Goal: Task Accomplishment & Management: Complete application form

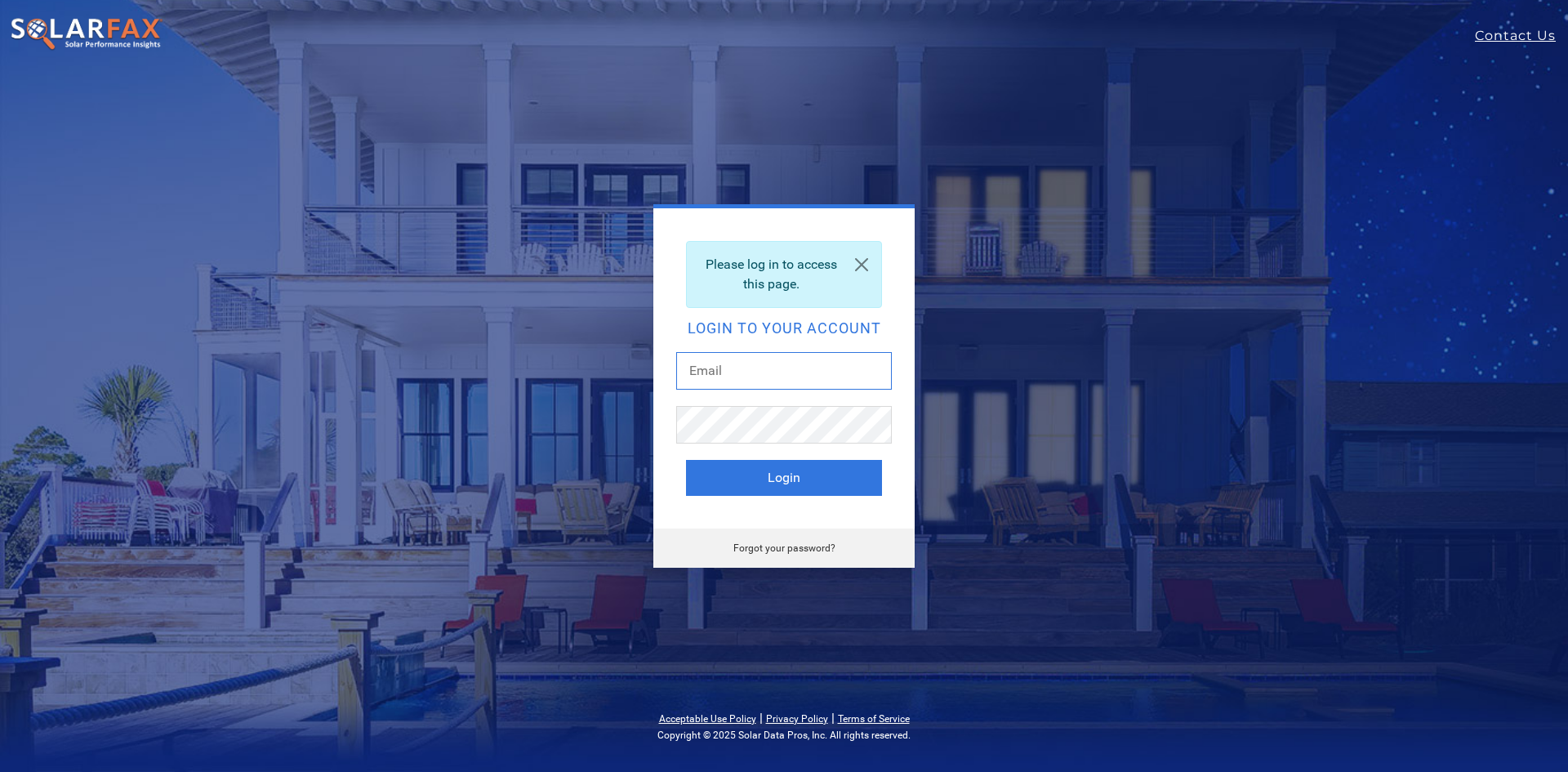
click at [758, 372] on input "text" at bounding box center [784, 371] width 215 height 38
click at [765, 383] on input "text" at bounding box center [784, 371] width 215 height 38
click at [755, 375] on input "text" at bounding box center [784, 371] width 215 height 38
paste input "mogas@vitalenergysolar.com"
type input "mogas@vitalenergysolar.com"
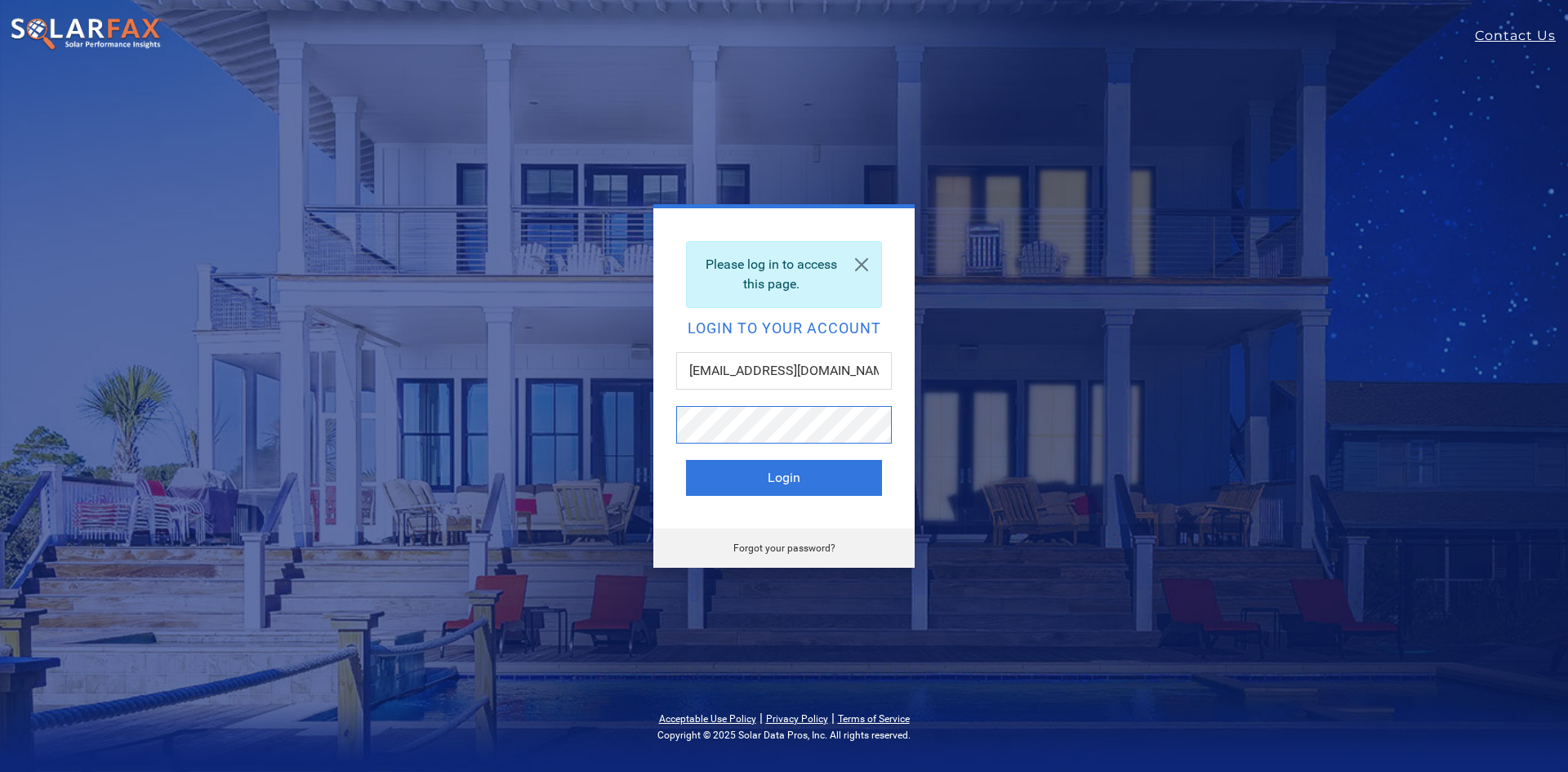
click at [686, 460] on button "Login" at bounding box center [784, 478] width 196 height 36
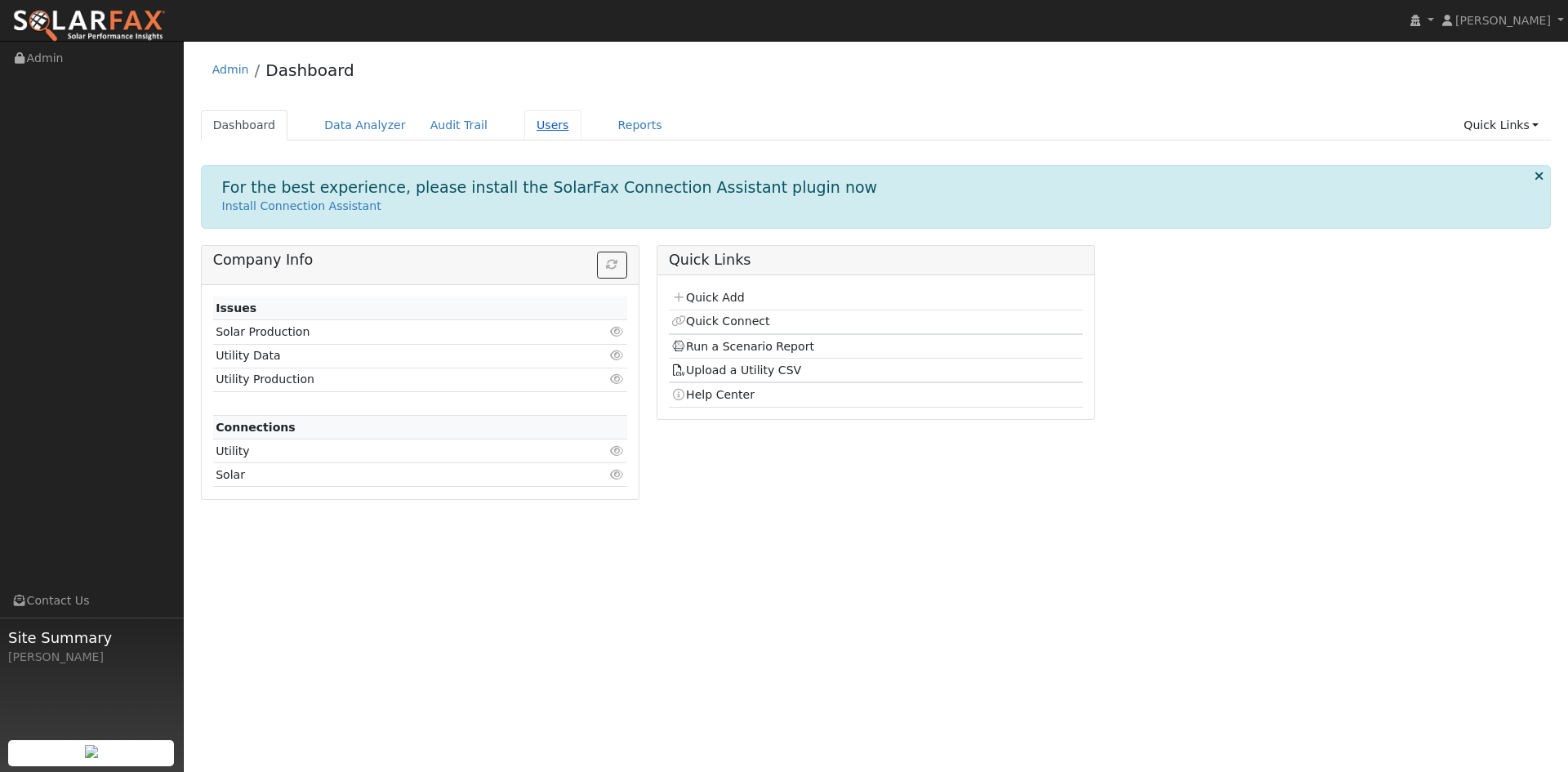
click at [524, 124] on link "Users" at bounding box center [553, 125] width 57 height 30
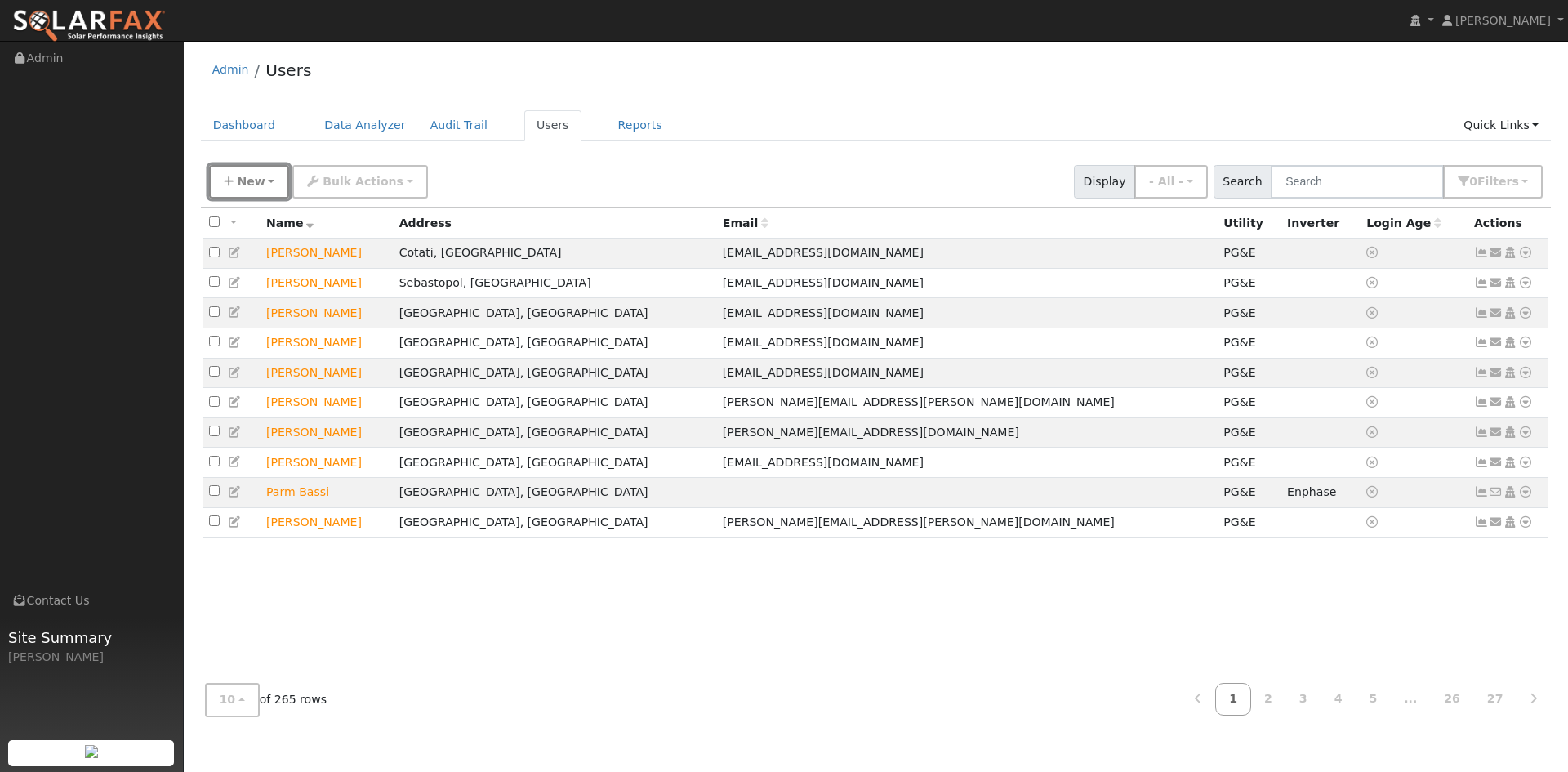
click at [228, 174] on button "New" at bounding box center [249, 181] width 81 height 34
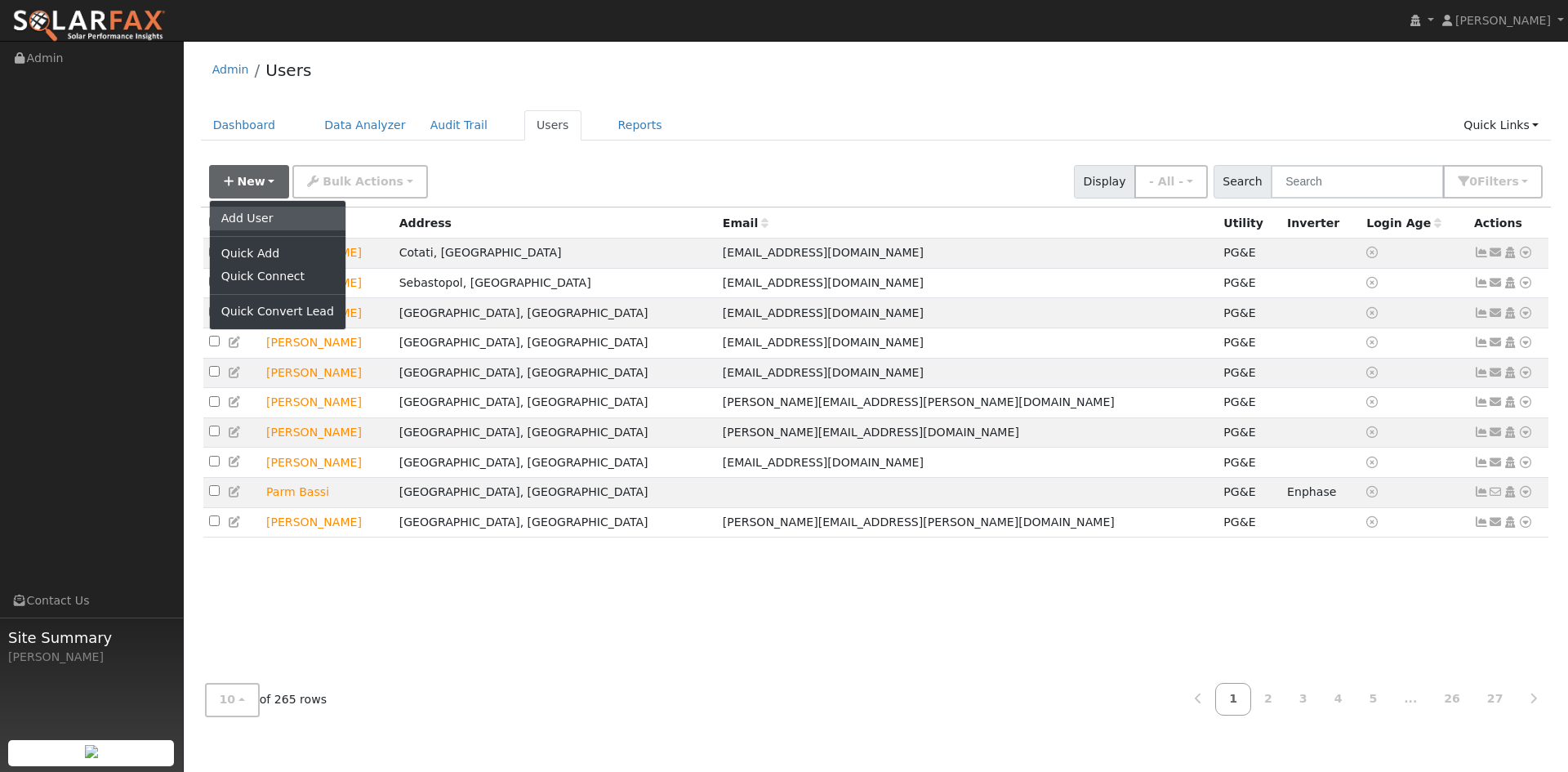
click at [257, 225] on link "Add User" at bounding box center [278, 218] width 136 height 23
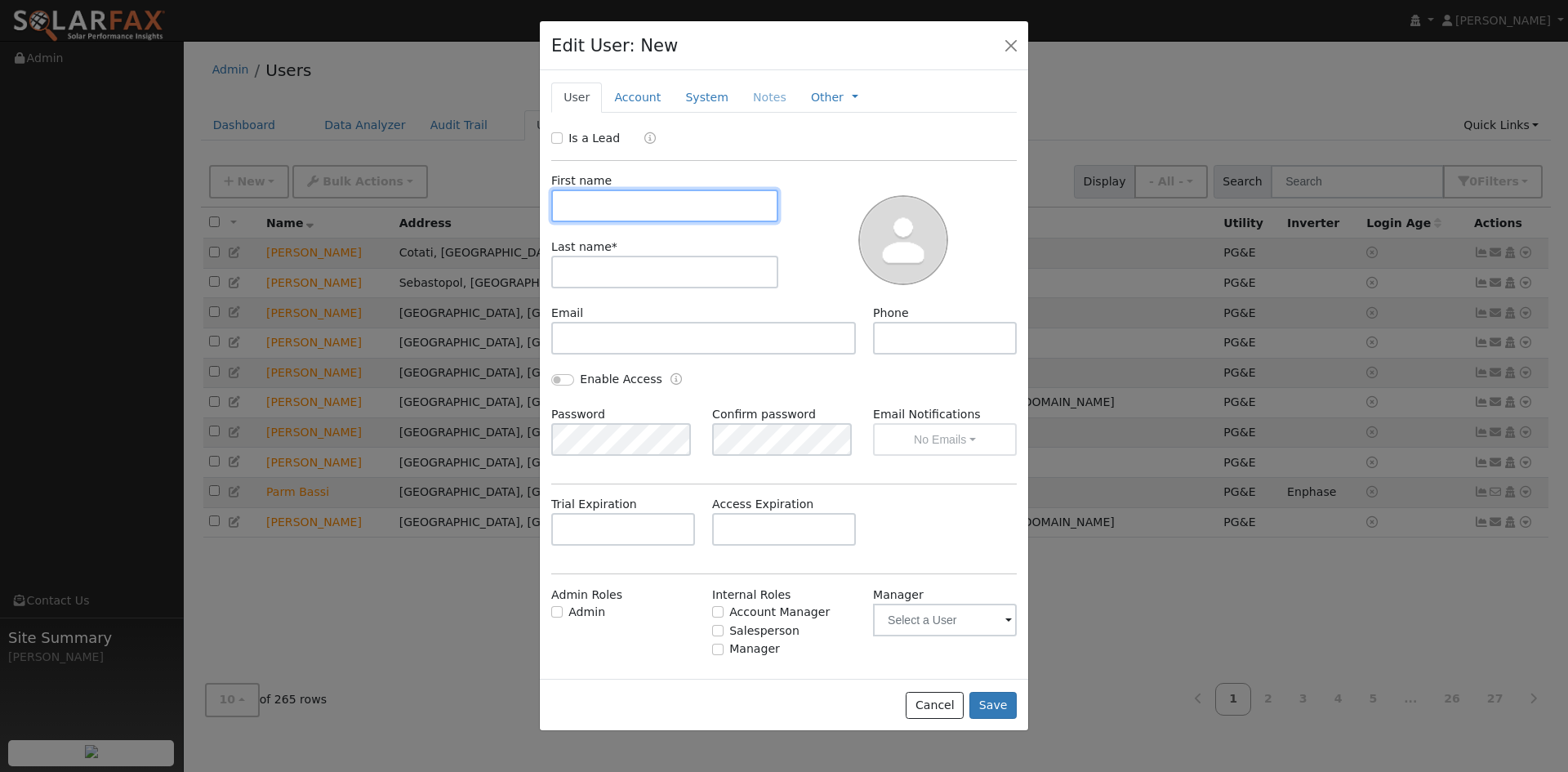
click at [575, 202] on input "text" at bounding box center [664, 205] width 227 height 33
type input "Mike"
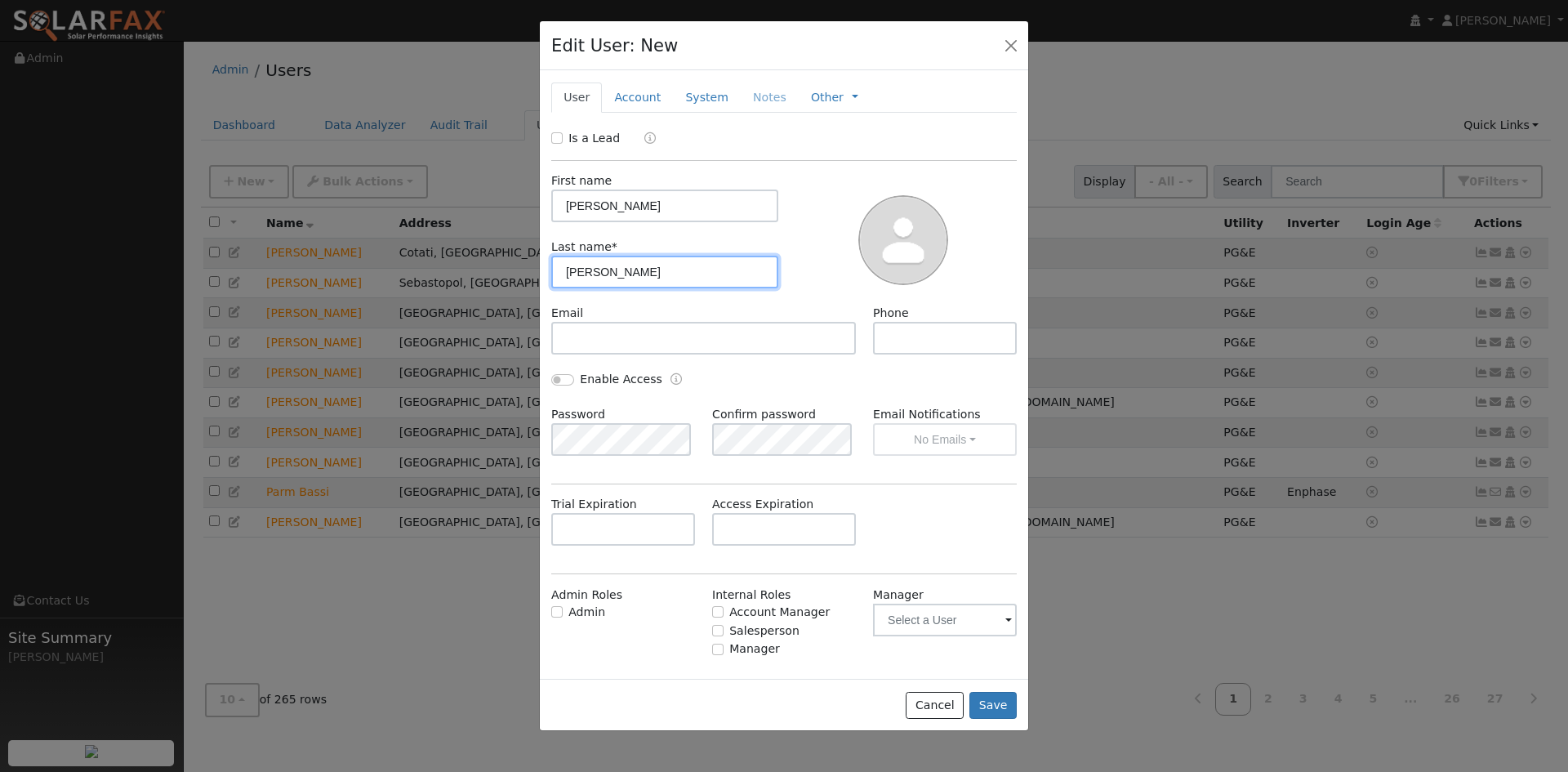
type input "Flanagan"
drag, startPoint x: 554, startPoint y: 135, endPoint x: 597, endPoint y: 178, distance: 60.8
click at [552, 137] on input "Is a Lead" at bounding box center [557, 138] width 11 height 11
checkbox input "true"
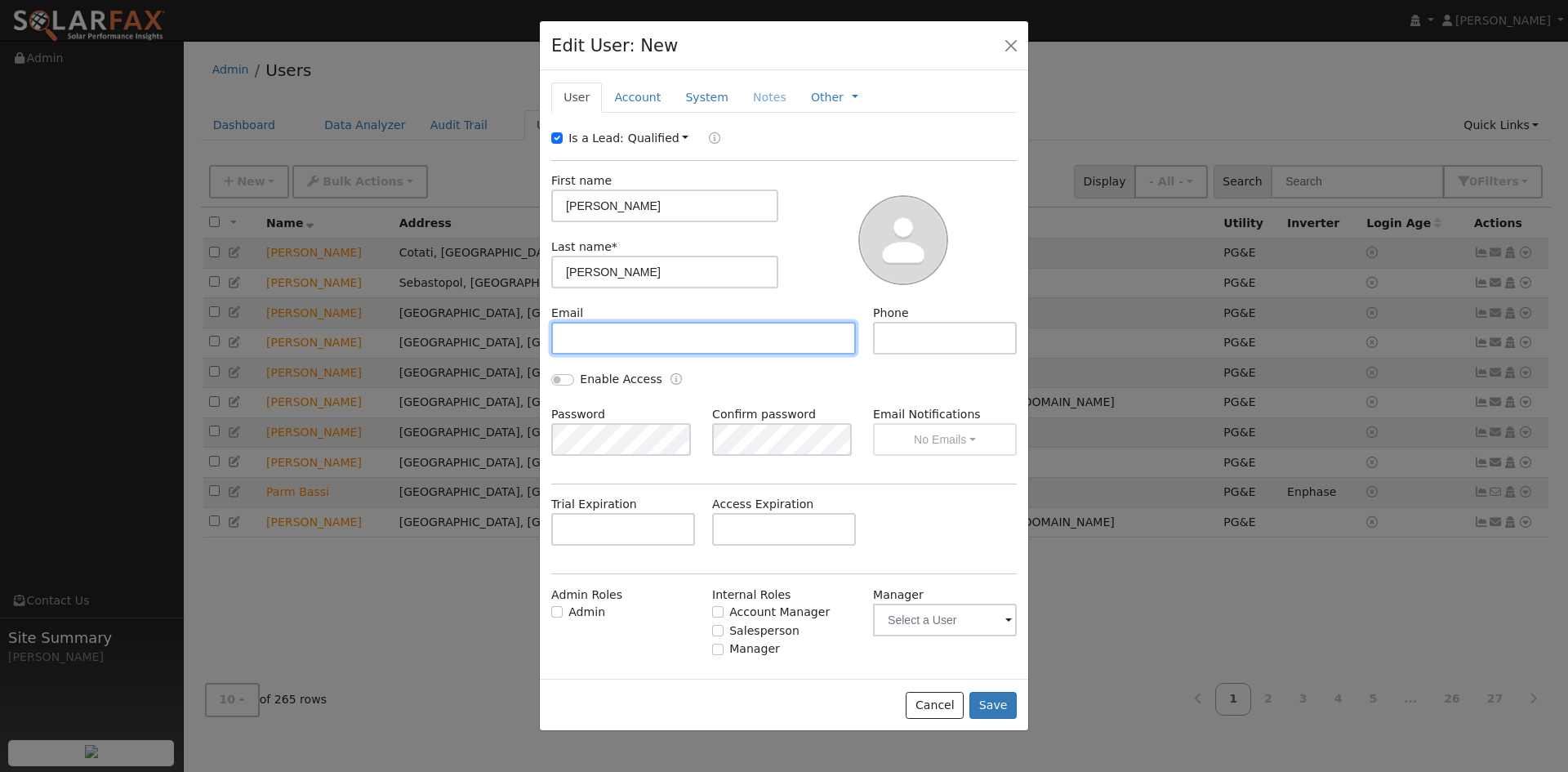
click at [635, 332] on input "text" at bounding box center [703, 338] width 305 height 33
click at [621, 345] on input "text" at bounding box center [703, 338] width 305 height 33
paste input "Flanagan83@gmail.com"
type input "Flanagan83@gmail.com"
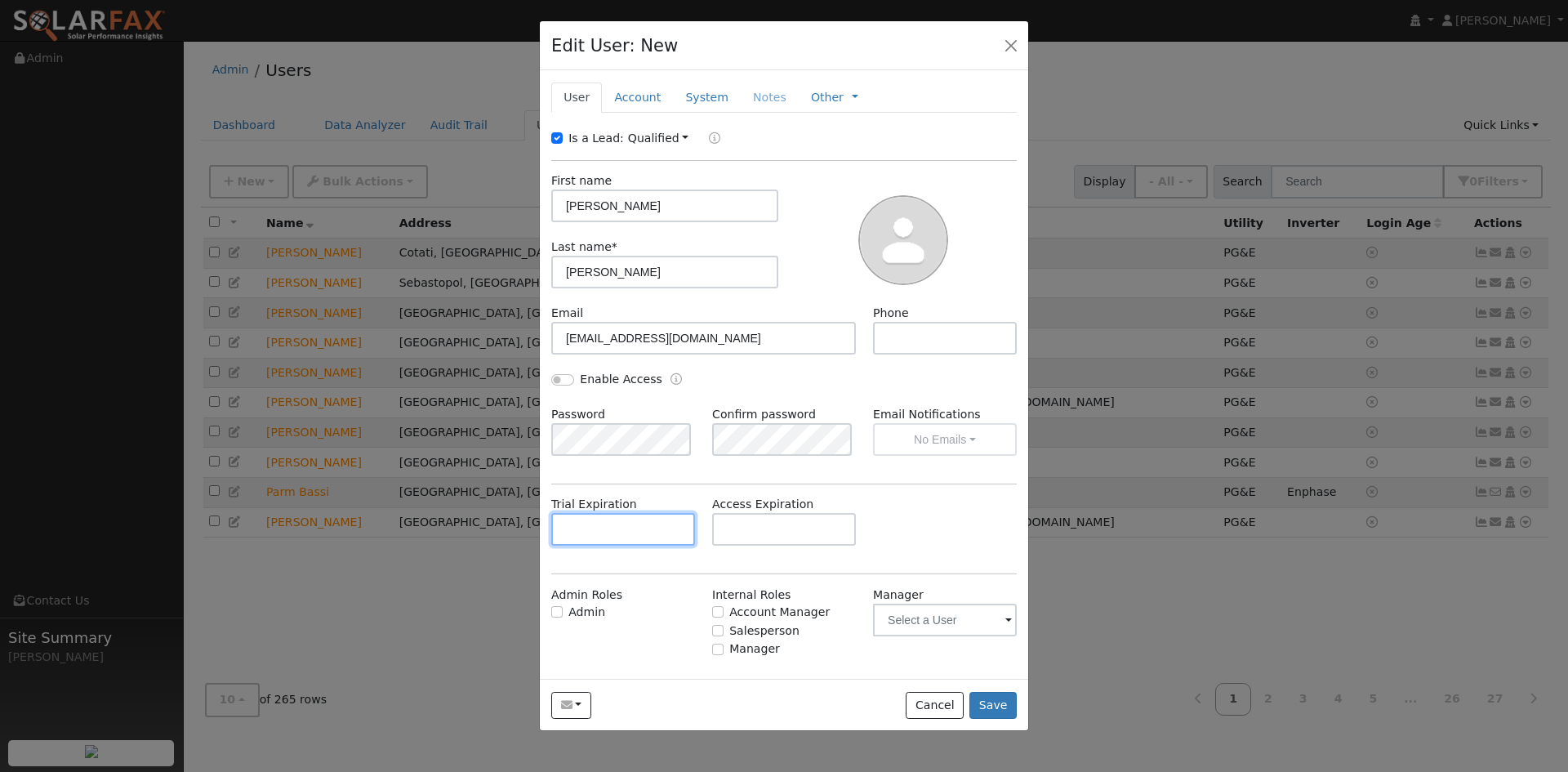
click at [647, 527] on input "text" at bounding box center [623, 529] width 144 height 33
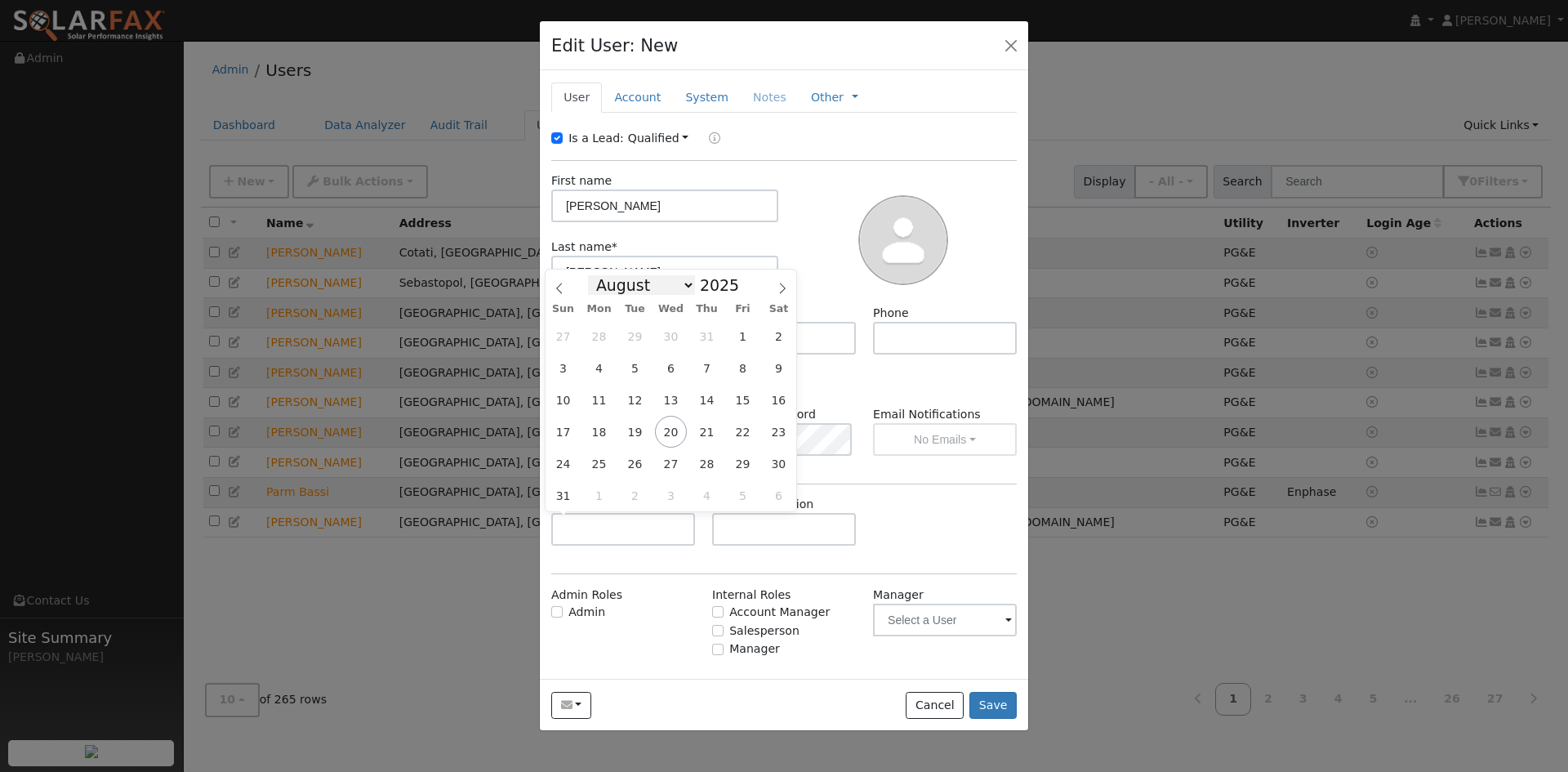
drag, startPoint x: 669, startPoint y: 284, endPoint x: 669, endPoint y: 293, distance: 9.0
click at [669, 283] on select "January February March April May June July August September October November De…" at bounding box center [641, 285] width 107 height 20
select select "9"
click at [601, 275] on select "January February March April May June July August September October November De…" at bounding box center [641, 285] width 107 height 20
click at [634, 402] on span "14" at bounding box center [635, 400] width 32 height 32
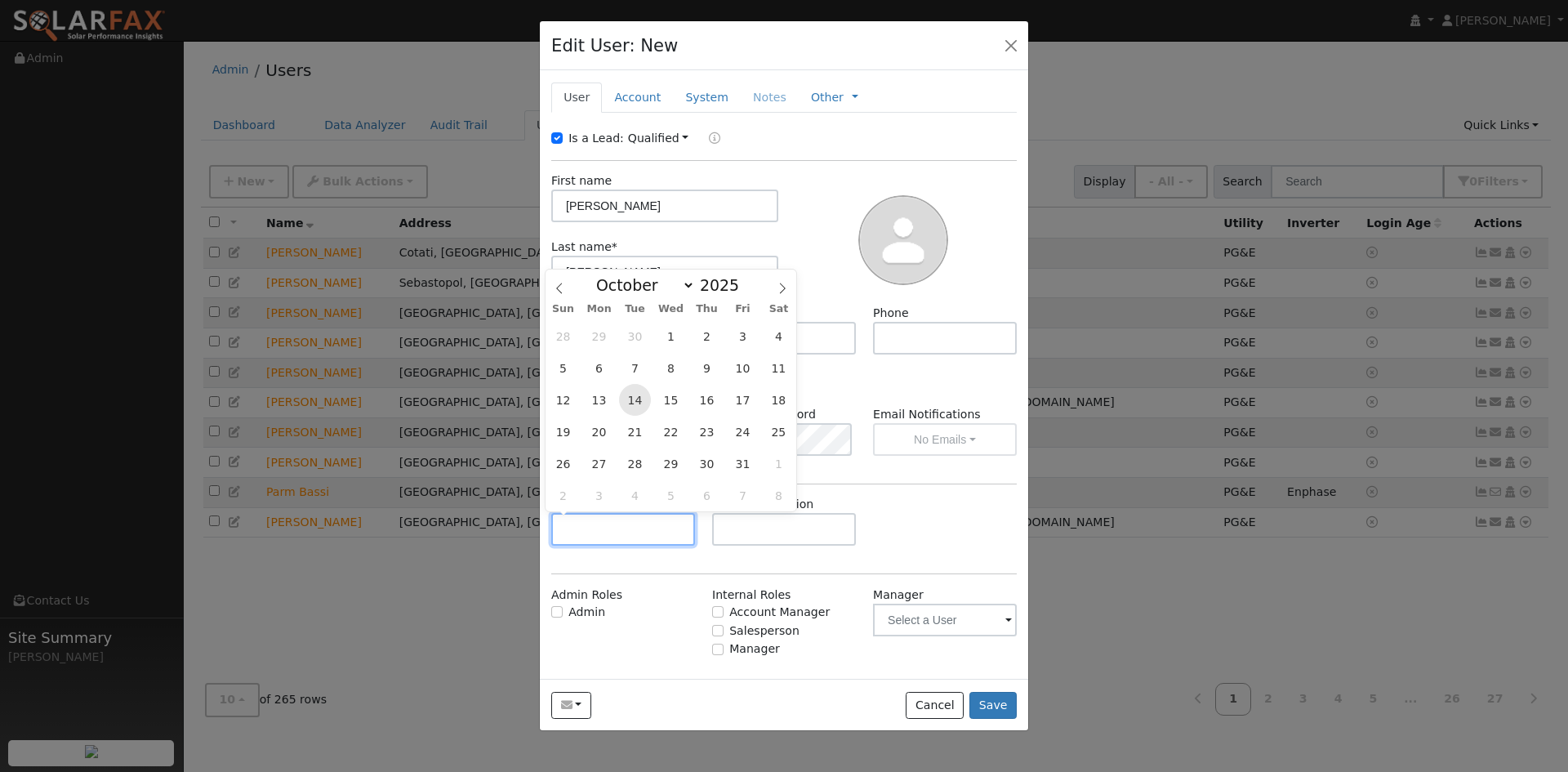
type input "10/14/2025"
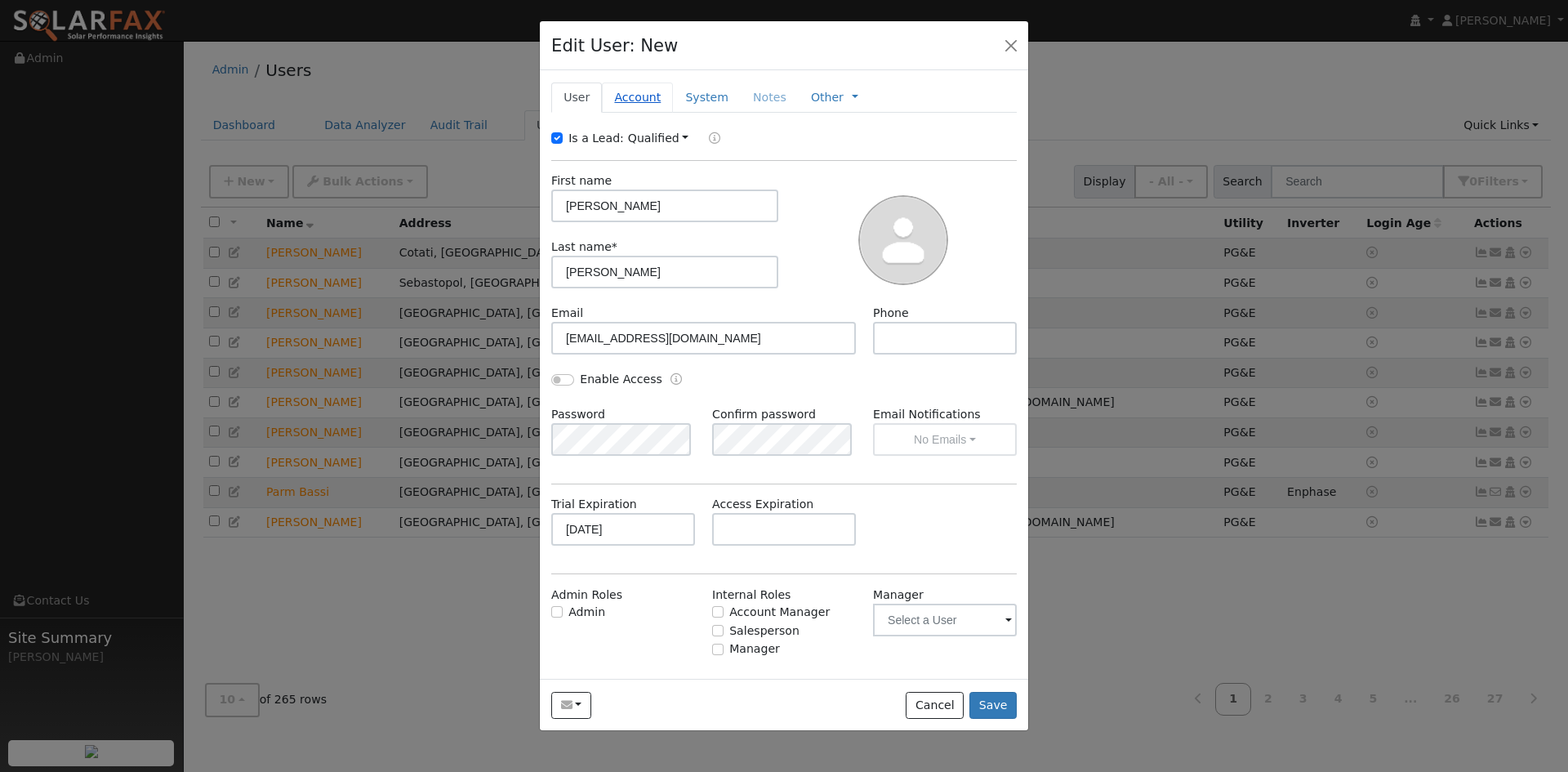
click at [635, 97] on link "Account" at bounding box center [637, 97] width 71 height 30
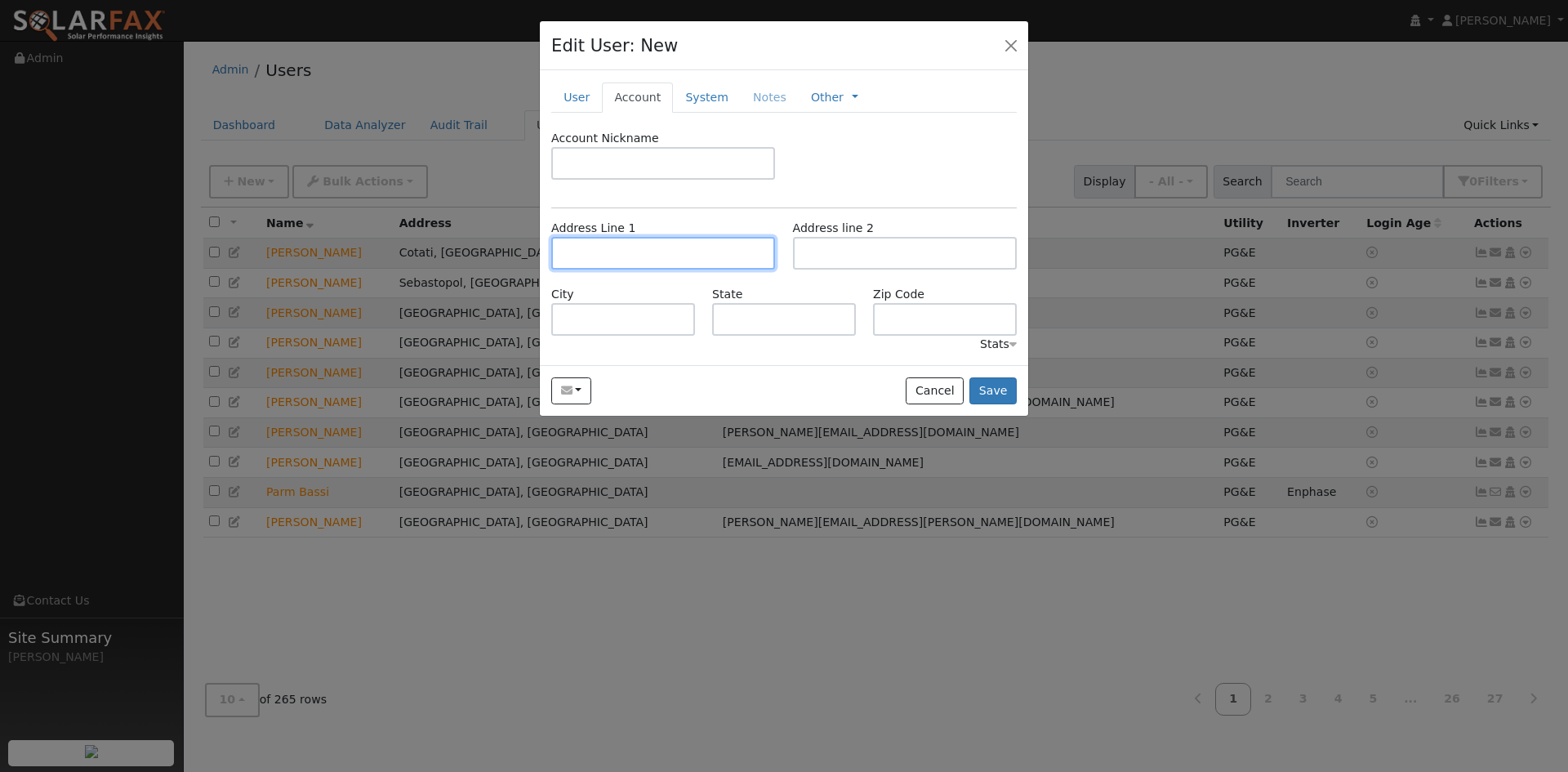
drag, startPoint x: 628, startPoint y: 255, endPoint x: 617, endPoint y: 256, distance: 11.0
click at [626, 255] on input "text" at bounding box center [662, 253] width 224 height 33
drag, startPoint x: 588, startPoint y: 239, endPoint x: 597, endPoint y: 255, distance: 18.4
click at [588, 242] on input "text" at bounding box center [662, 253] width 224 height 33
paste input "230 Perkins St, Sonoma"
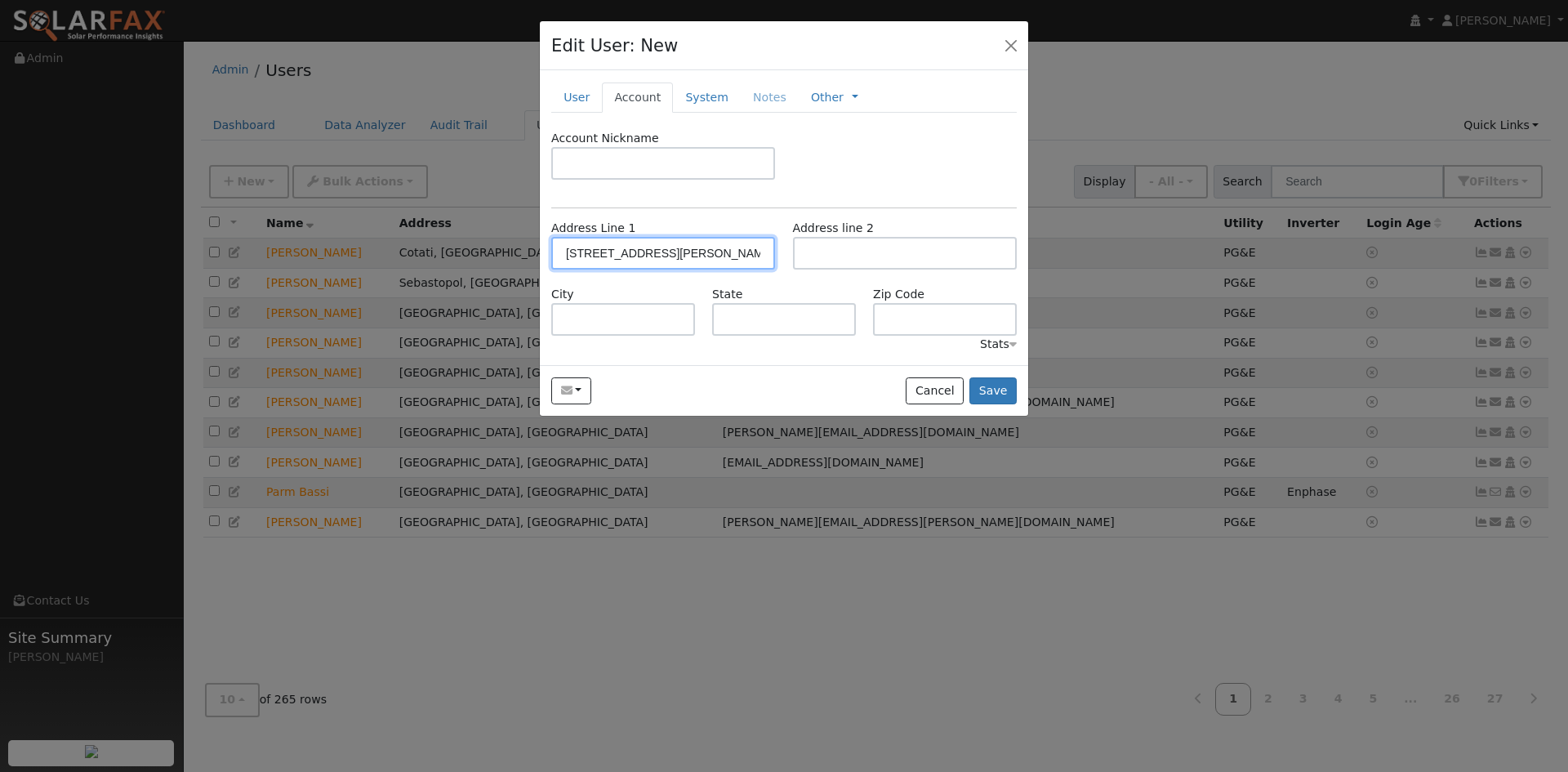
type input "230 Perkins Street"
type input "Sonoma"
type input "CA"
type input "95476"
click at [703, 106] on link "System" at bounding box center [707, 97] width 68 height 30
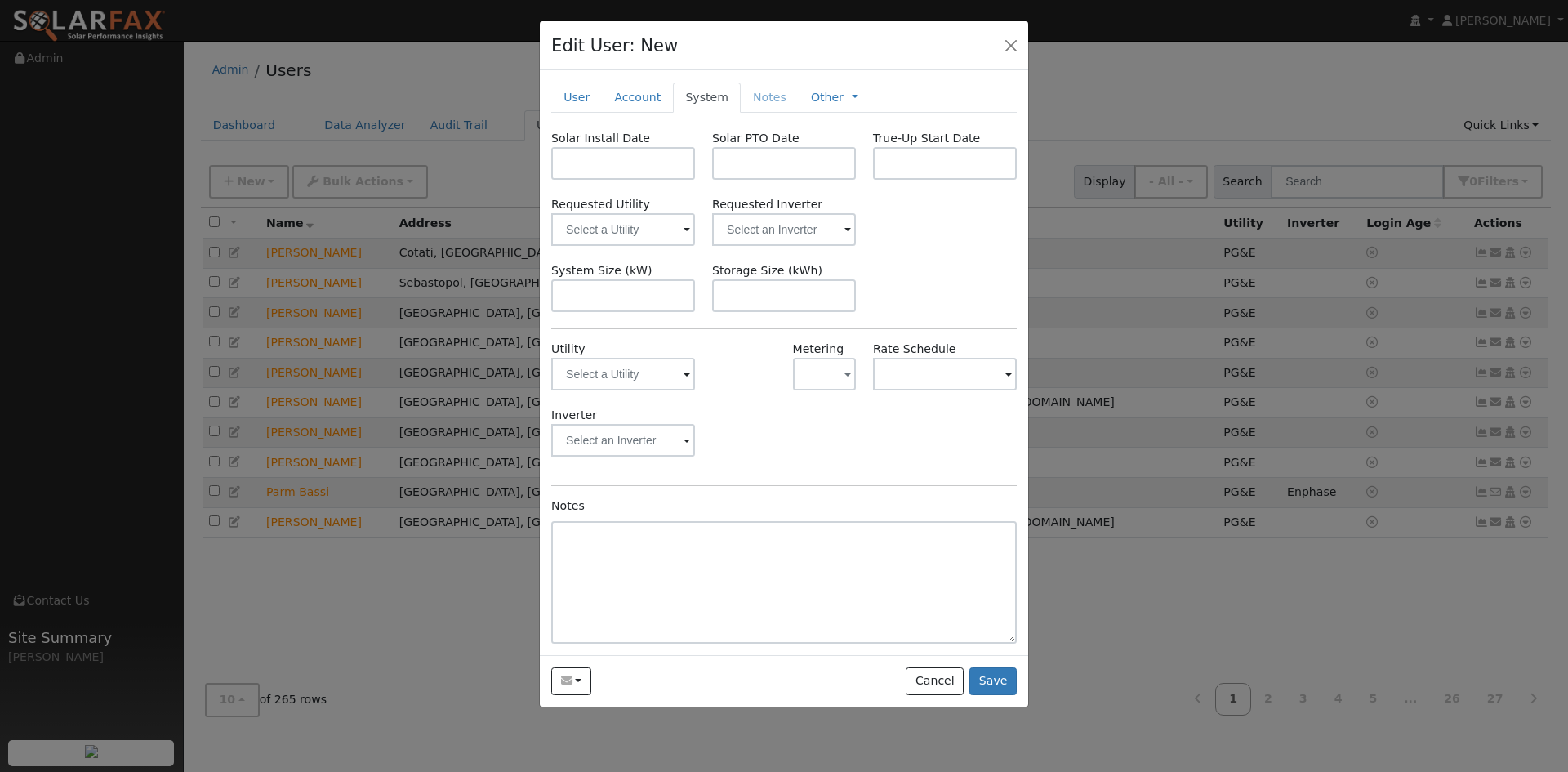
click at [689, 382] on span at bounding box center [687, 375] width 7 height 19
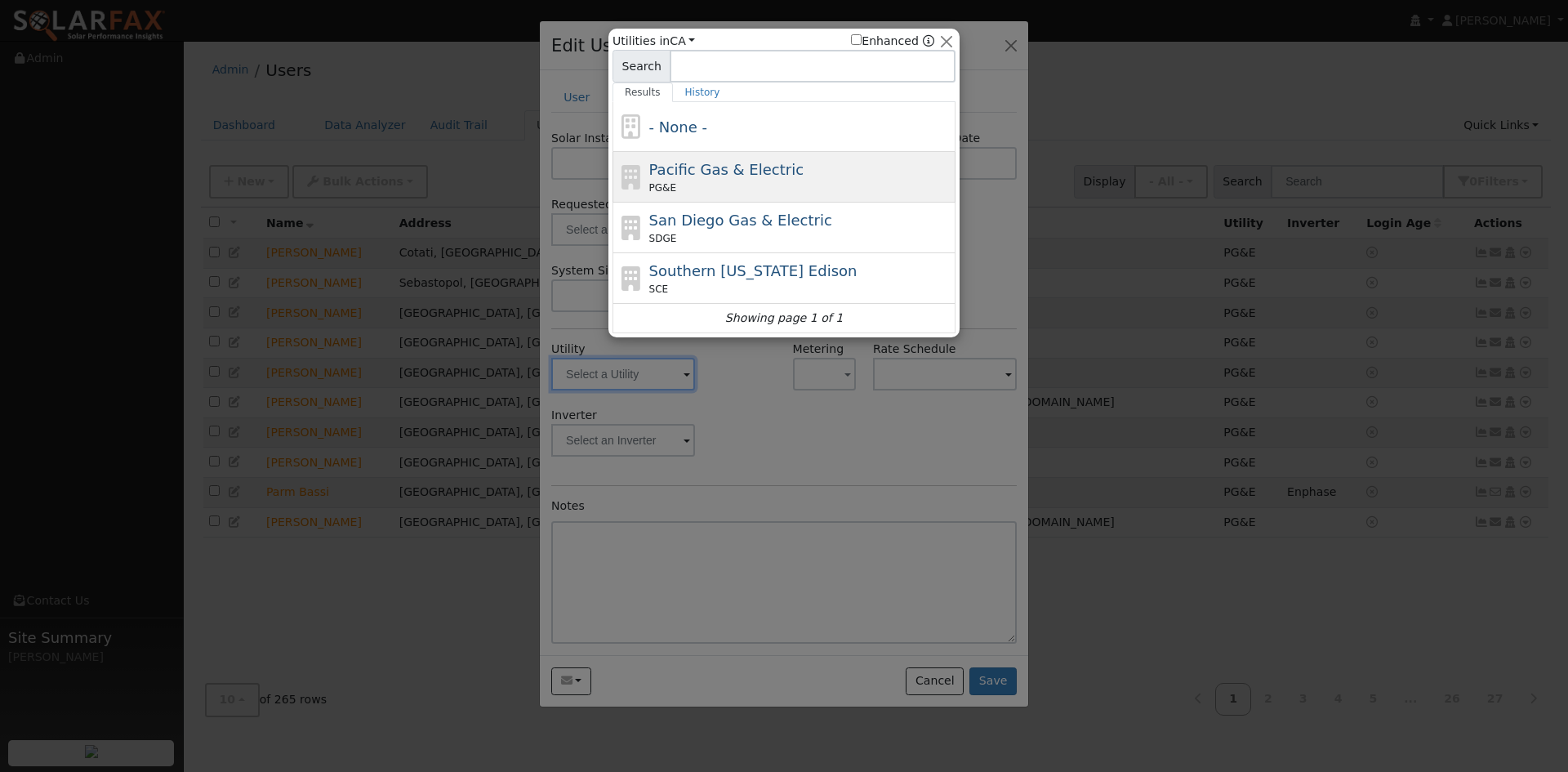
click at [688, 179] on div "Pacific Gas & Electric PG&E" at bounding box center [801, 177] width 303 height 37
type input "PG&E"
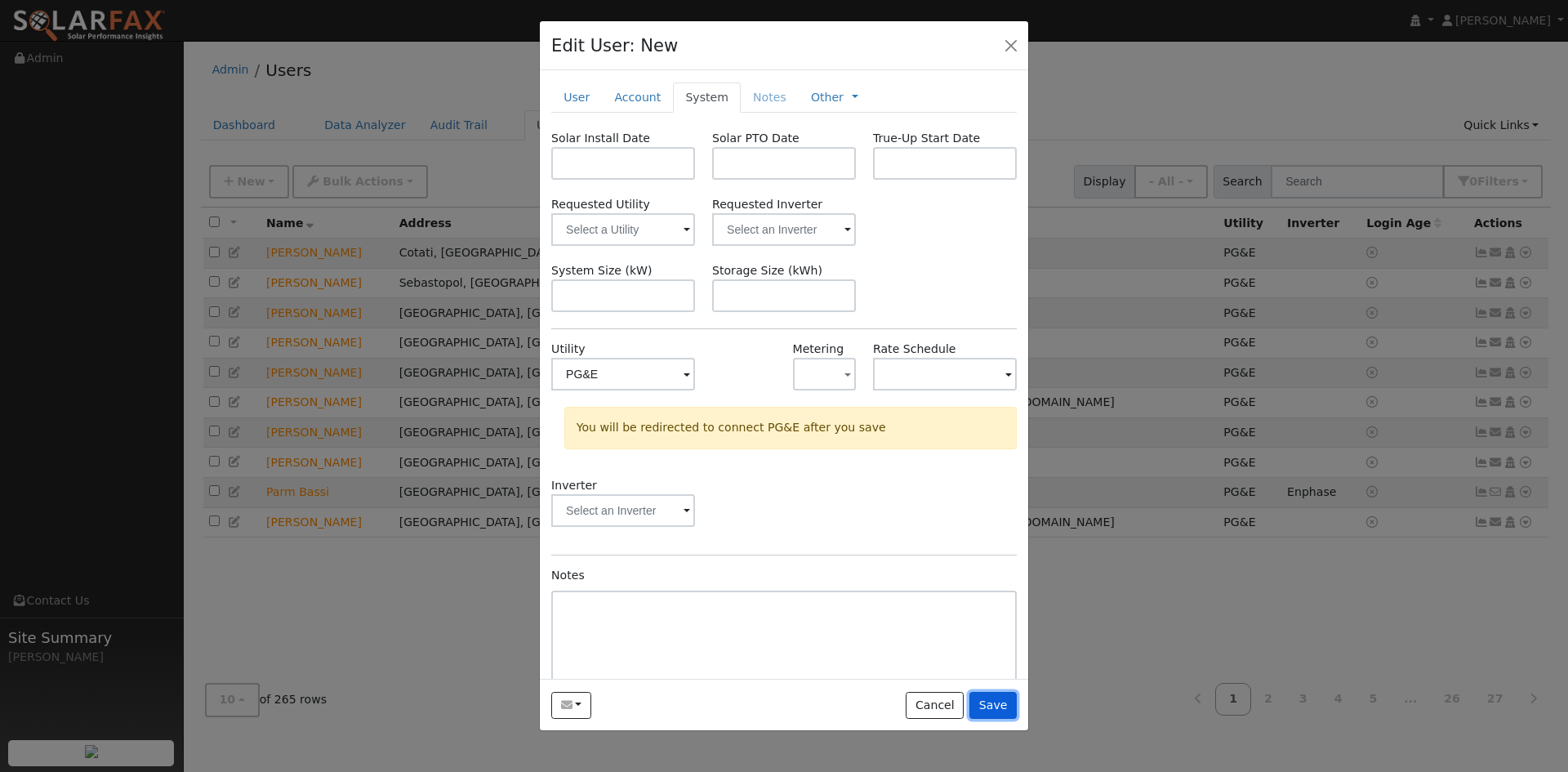
click at [996, 702] on button "Save" at bounding box center [993, 706] width 47 height 28
